Goal: Task Accomplishment & Management: Complete application form

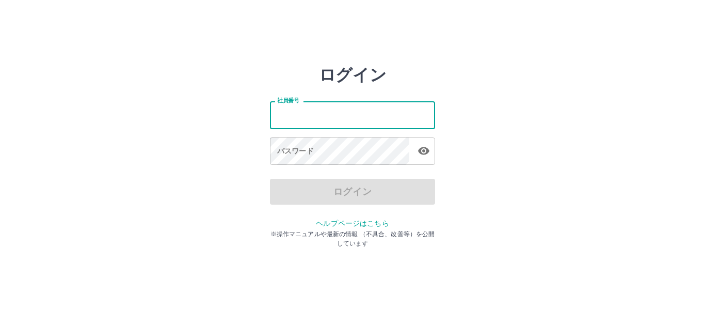
click at [284, 120] on input "社員番号" at bounding box center [352, 114] width 165 height 27
click at [296, 115] on input "社員番号" at bounding box center [352, 114] width 165 height 27
type input "*******"
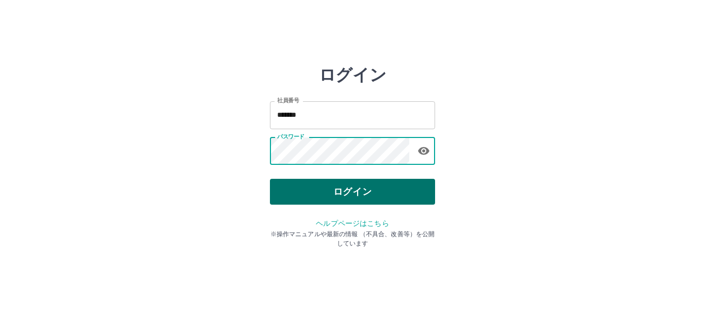
click at [331, 191] on button "ログイン" at bounding box center [352, 192] width 165 height 26
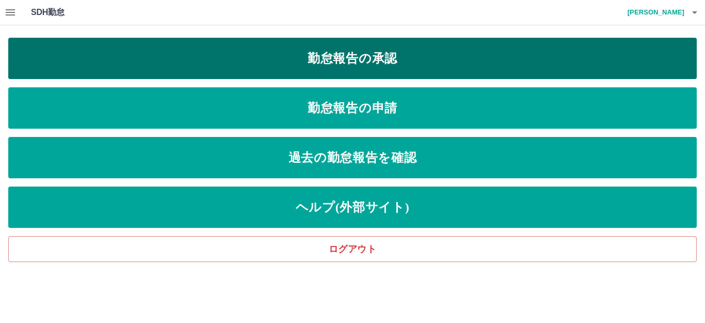
click at [369, 54] on link "勤怠報告の承認" at bounding box center [352, 58] width 688 height 41
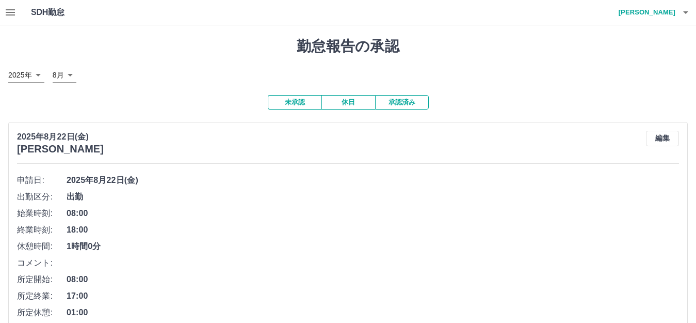
click at [393, 104] on button "承認済み" at bounding box center [402, 102] width 54 height 14
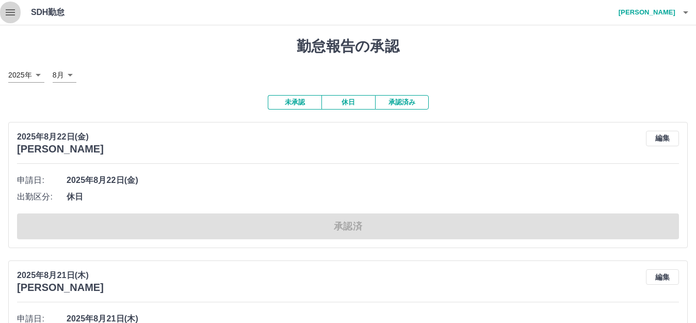
click at [5, 12] on icon "button" at bounding box center [10, 12] width 12 height 12
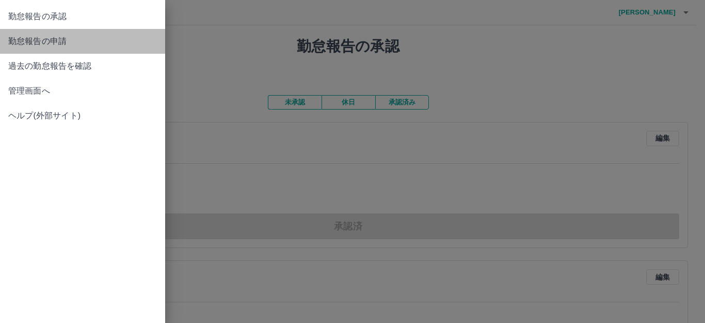
click at [33, 41] on span "勤怠報告の申請" at bounding box center [82, 41] width 149 height 12
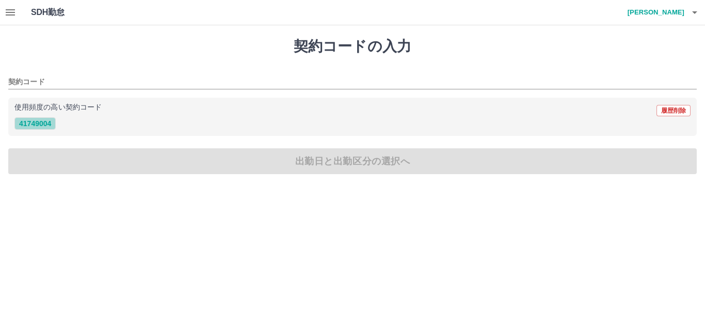
click at [36, 119] on button "41749004" at bounding box center [34, 123] width 41 height 12
type input "********"
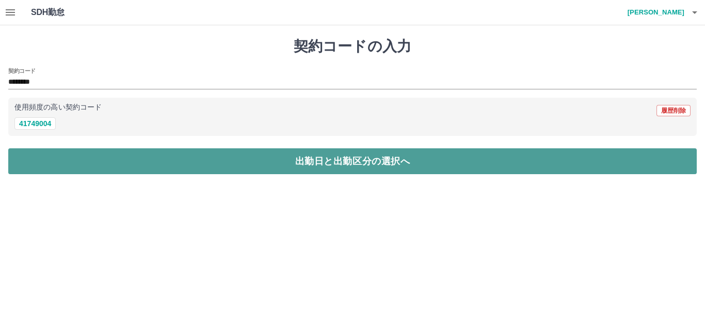
click at [89, 161] on button "出勤日と出勤区分の選択へ" at bounding box center [352, 161] width 688 height 26
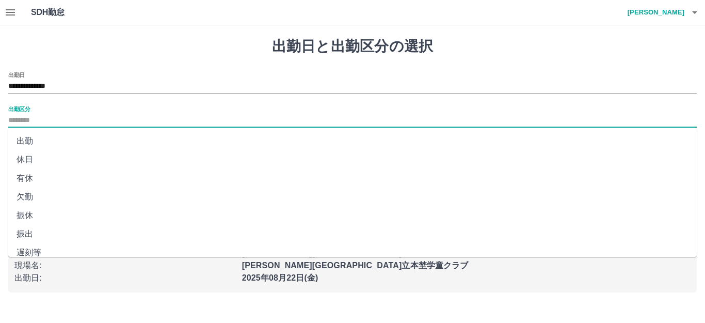
click at [38, 120] on input "出勤区分" at bounding box center [352, 120] width 688 height 13
click at [51, 138] on li "出勤" at bounding box center [352, 141] width 688 height 19
type input "**"
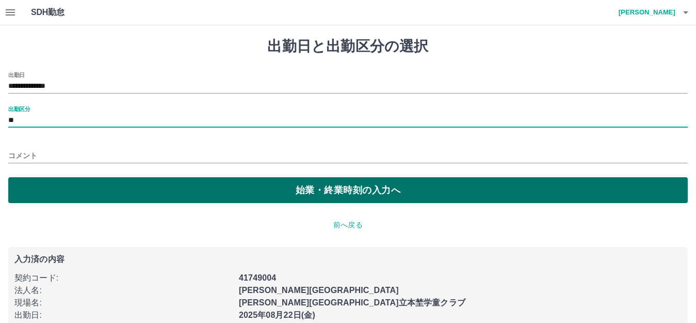
click at [100, 199] on button "始業・終業時刻の入力へ" at bounding box center [348, 190] width 680 height 26
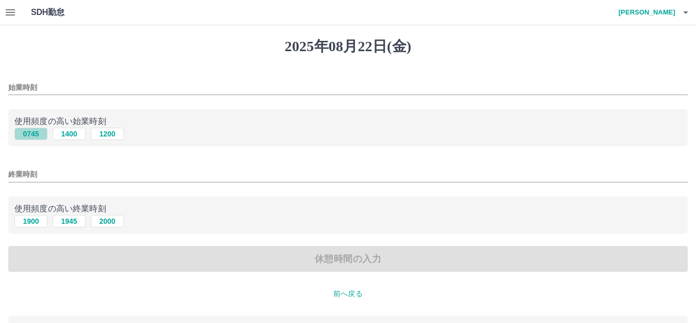
drag, startPoint x: 31, startPoint y: 135, endPoint x: 37, endPoint y: 136, distance: 5.9
click at [32, 136] on button "0745" at bounding box center [30, 133] width 33 height 12
type input "****"
click at [34, 219] on button "1900" at bounding box center [30, 221] width 33 height 12
type input "****"
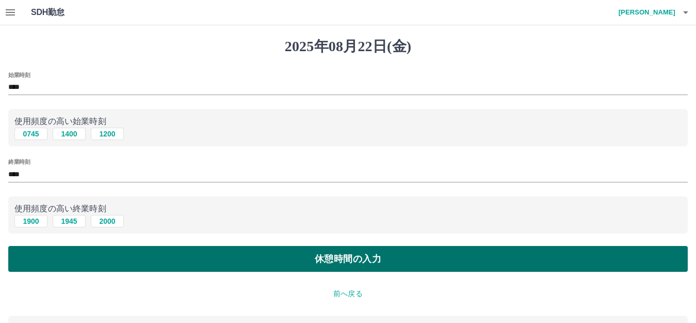
click at [238, 262] on button "休憩時間の入力" at bounding box center [348, 259] width 680 height 26
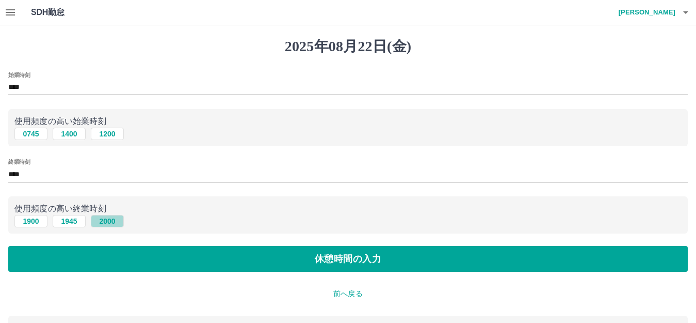
click at [112, 220] on button "2000" at bounding box center [107, 221] width 33 height 12
type input "****"
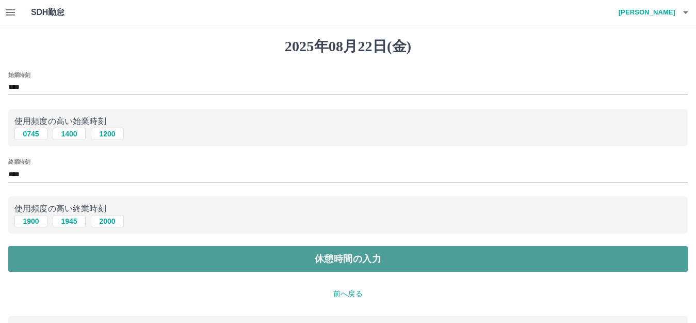
click at [184, 254] on button "休憩時間の入力" at bounding box center [348, 259] width 680 height 26
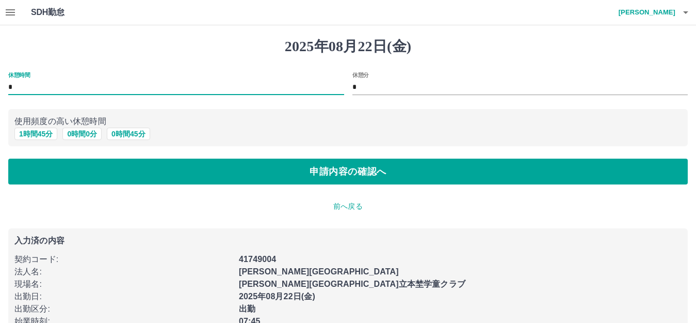
click at [87, 88] on input "*" at bounding box center [176, 87] width 336 height 15
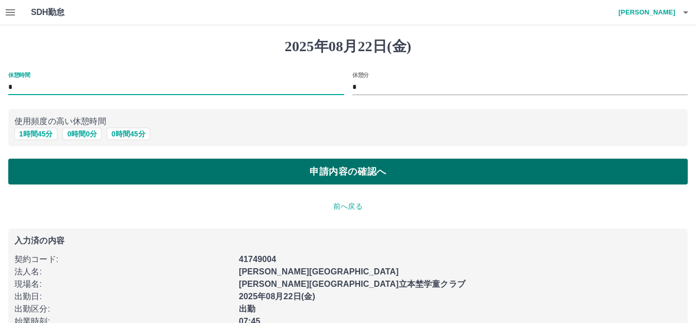
type input "*"
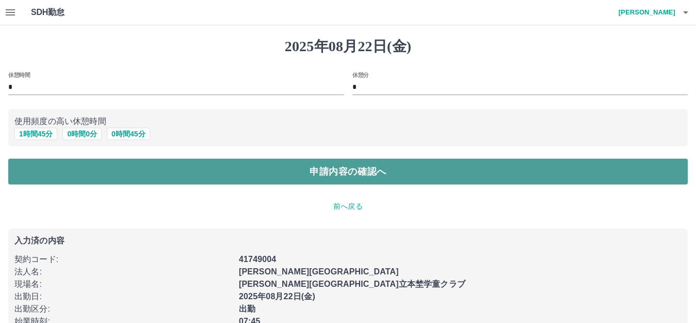
click at [172, 167] on button "申請内容の確認へ" at bounding box center [348, 171] width 680 height 26
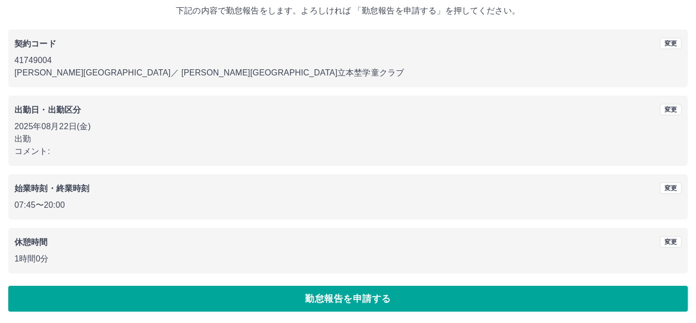
scroll to position [64, 0]
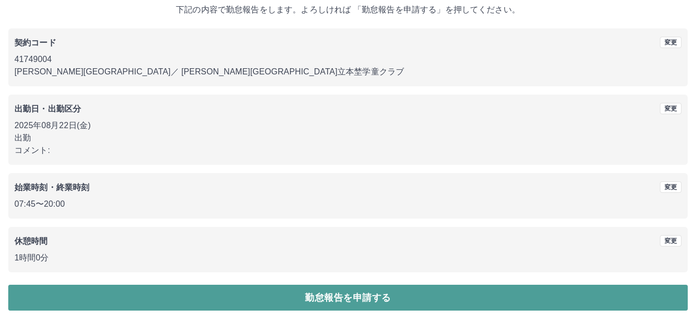
click at [319, 290] on button "勤怠報告を申請する" at bounding box center [348, 297] width 680 height 26
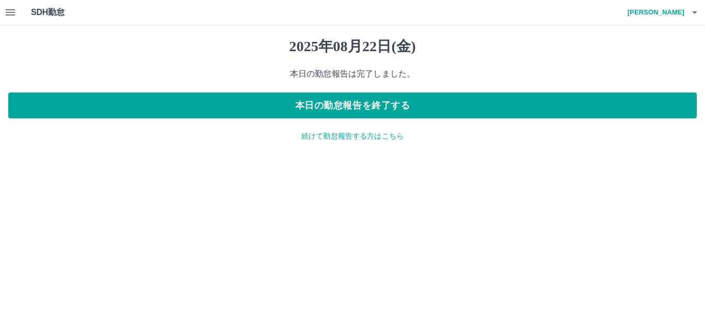
click at [15, 6] on button "button" at bounding box center [10, 12] width 21 height 25
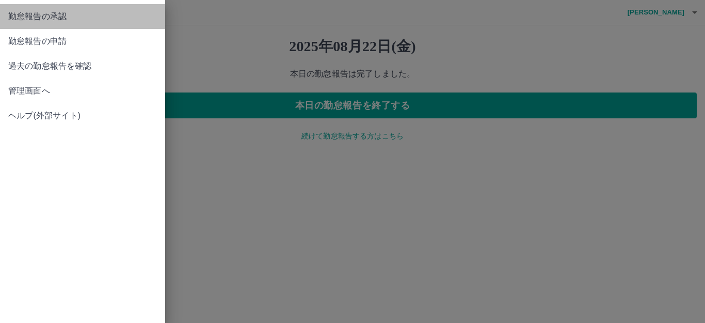
click at [33, 19] on span "勤怠報告の承認" at bounding box center [82, 16] width 149 height 12
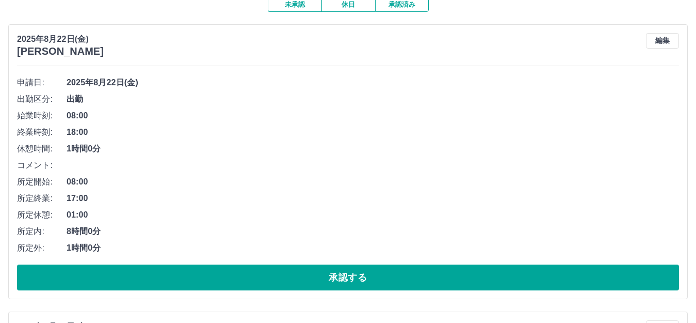
scroll to position [103, 0]
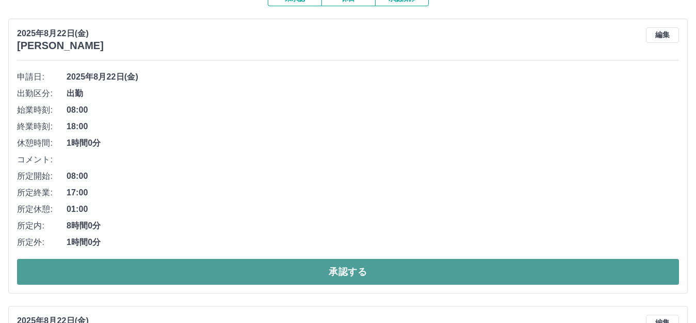
click at [252, 269] on button "承認する" at bounding box center [348, 272] width 662 height 26
click at [283, 265] on button "承認する" at bounding box center [348, 272] width 662 height 26
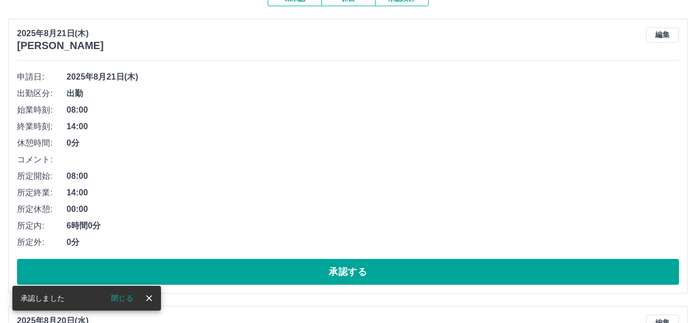
click at [288, 268] on button "承認する" at bounding box center [348, 272] width 662 height 26
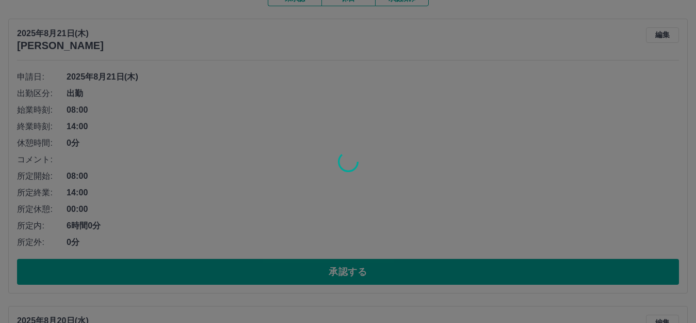
scroll to position [77, 0]
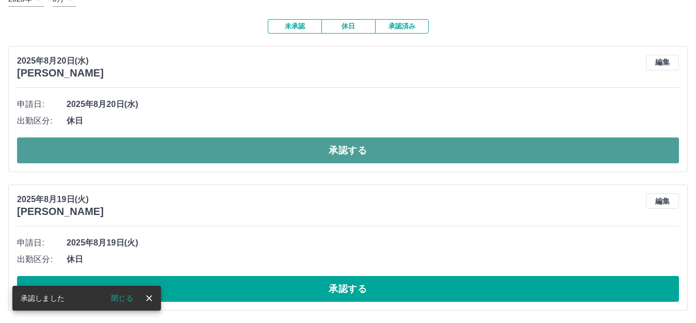
click at [277, 157] on button "承認する" at bounding box center [348, 150] width 662 height 26
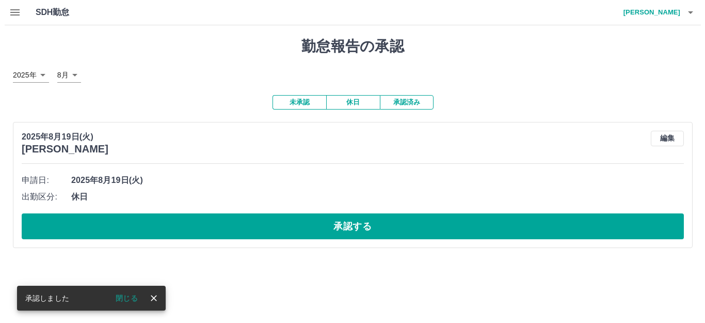
scroll to position [0, 0]
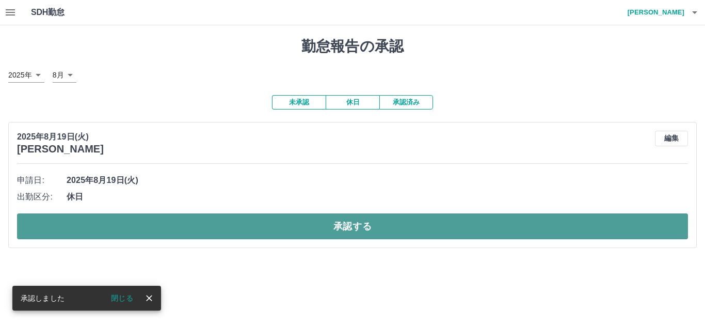
click at [212, 216] on button "承認する" at bounding box center [352, 226] width 671 height 26
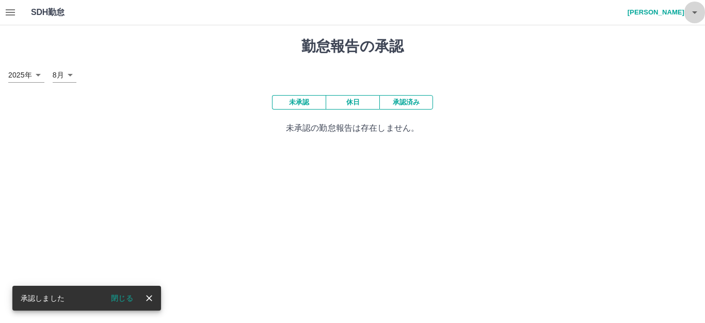
click at [689, 8] on icon "button" at bounding box center [694, 12] width 12 height 12
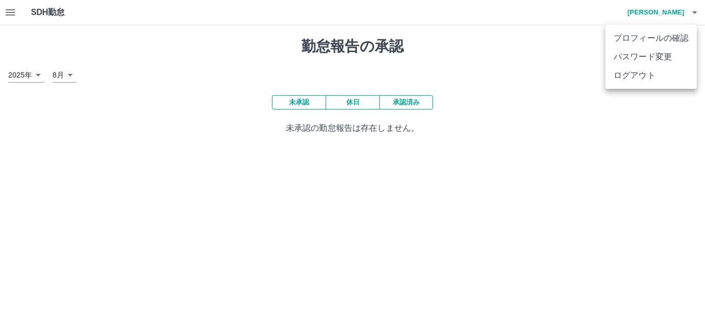
click at [643, 81] on li "ログアウト" at bounding box center [650, 75] width 91 height 19
